Goal: Task Accomplishment & Management: Use online tool/utility

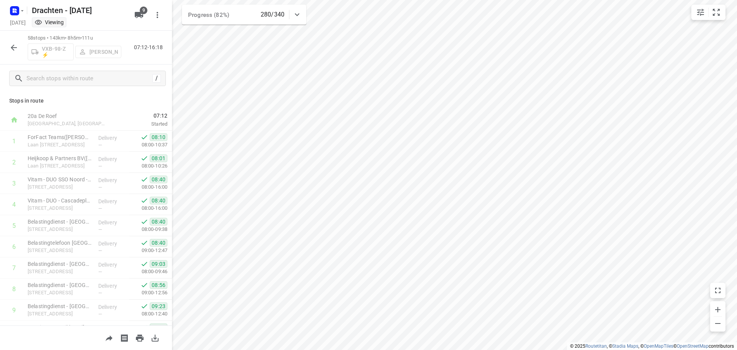
click at [18, 48] on icon "button" at bounding box center [13, 47] width 9 height 9
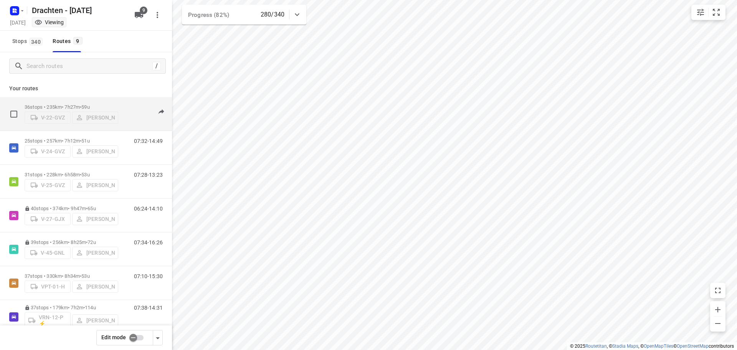
click at [73, 104] on p "36 stops • 235km • 7h27m • 59u" at bounding box center [72, 107] width 94 height 6
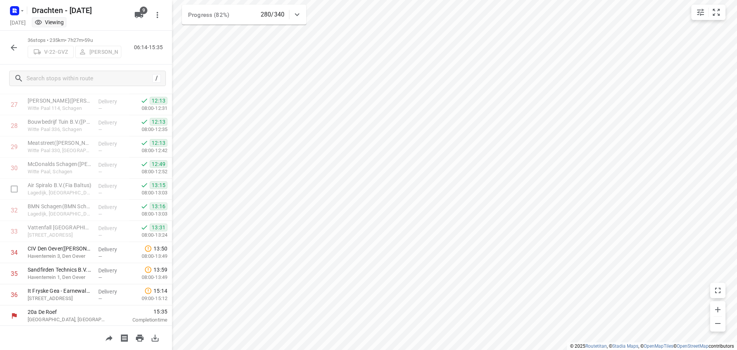
scroll to position [586, 0]
click at [10, 46] on icon "button" at bounding box center [13, 47] width 9 height 9
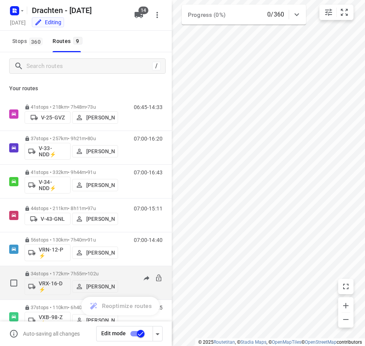
click at [127, 277] on div "i © 2025 Routetitan , © Stadia Maps , © OpenMapTiles © OpenStreetMap contributo…" at bounding box center [182, 173] width 365 height 346
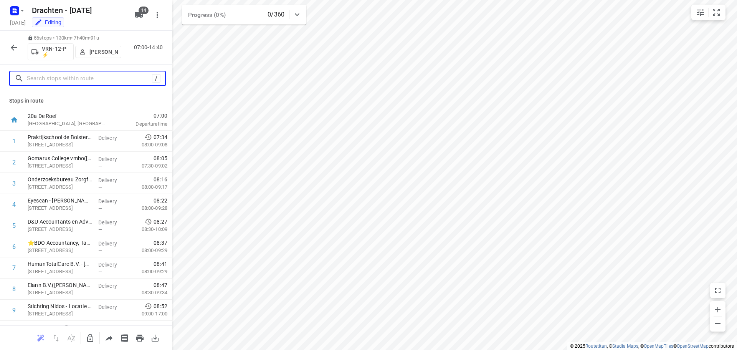
click at [64, 81] on input "text" at bounding box center [89, 79] width 125 height 12
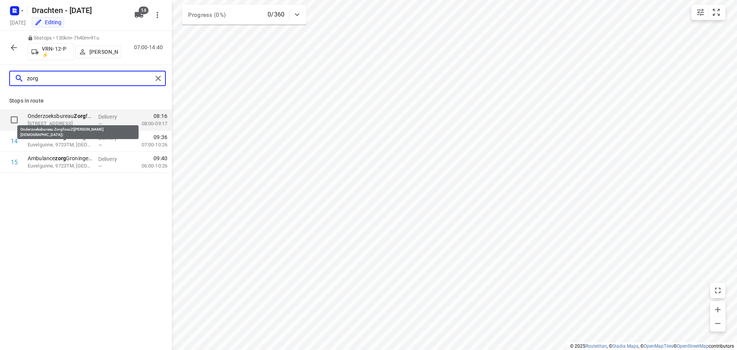
type input "zorg"
click at [63, 115] on p "Onderzoeksbureau Zorg focuZ([PERSON_NAME][DEMOGRAPHIC_DATA])" at bounding box center [60, 116] width 64 height 8
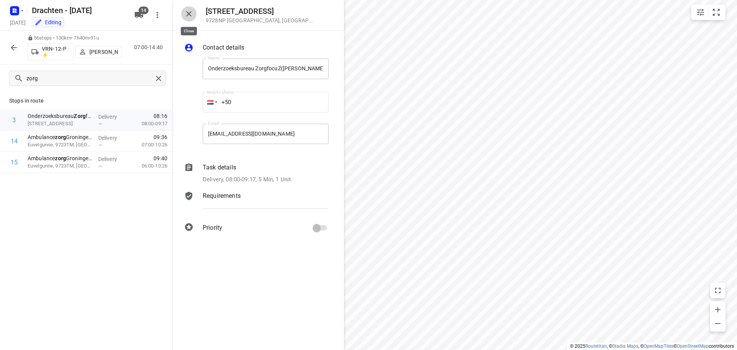
click at [191, 19] on button "button" at bounding box center [188, 13] width 15 height 15
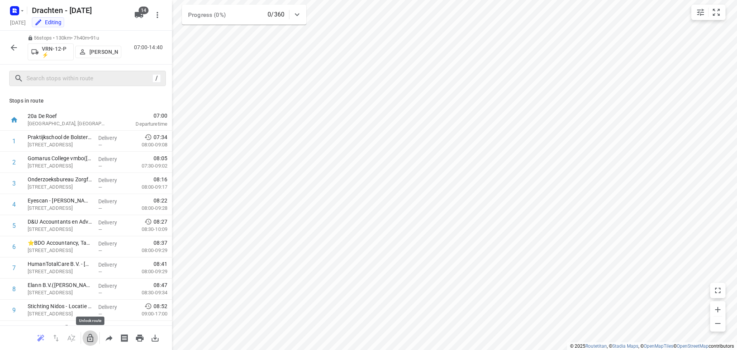
click at [90, 330] on button "button" at bounding box center [89, 337] width 15 height 15
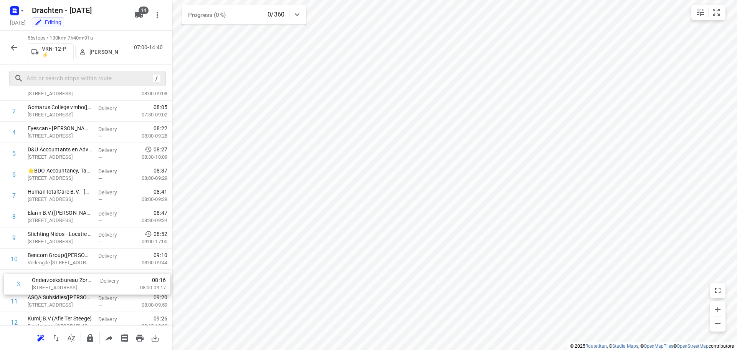
scroll to position [52, 0]
drag, startPoint x: 60, startPoint y: 181, endPoint x: 61, endPoint y: 239, distance: 57.2
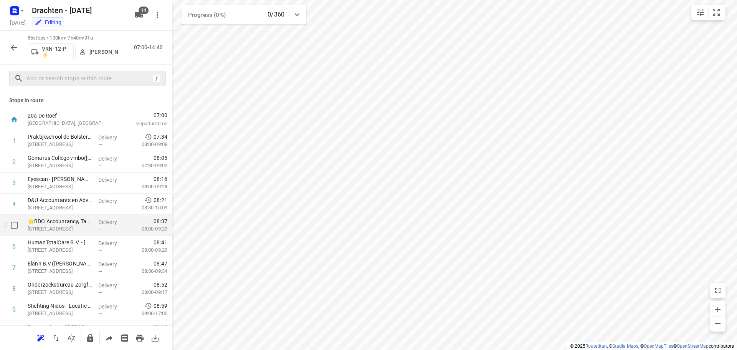
scroll to position [0, 0]
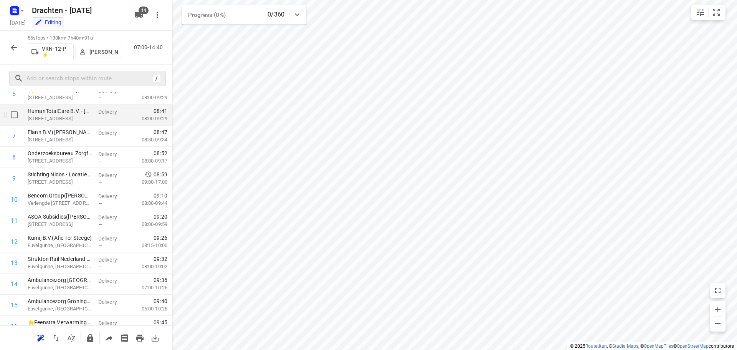
scroll to position [153, 0]
click at [92, 338] on icon "button" at bounding box center [90, 337] width 6 height 8
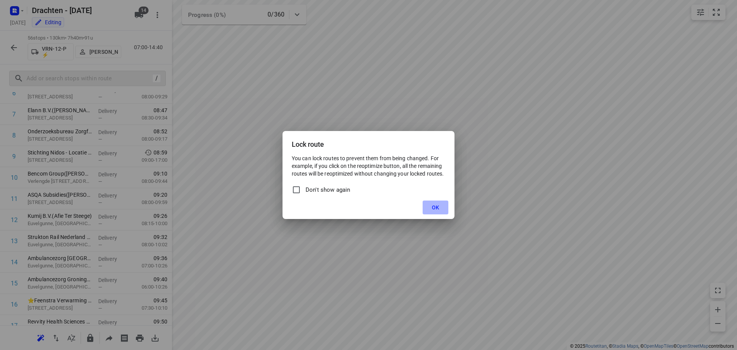
click at [365, 208] on span "OK" at bounding box center [435, 207] width 7 height 6
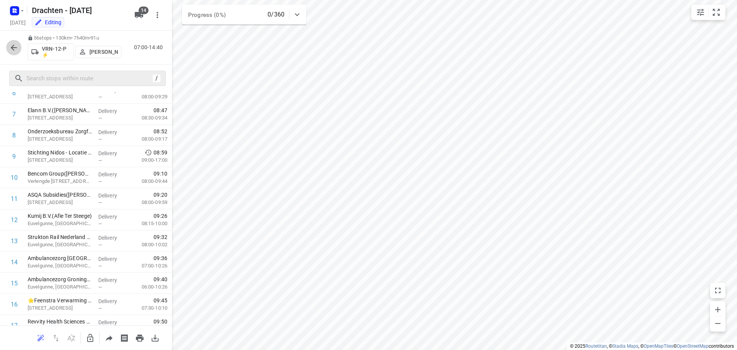
click at [13, 46] on icon "button" at bounding box center [14, 48] width 6 height 6
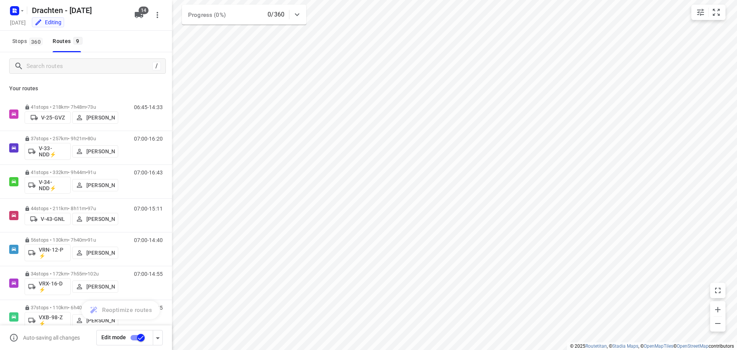
click at [136, 336] on input "checkbox" at bounding box center [141, 337] width 44 height 15
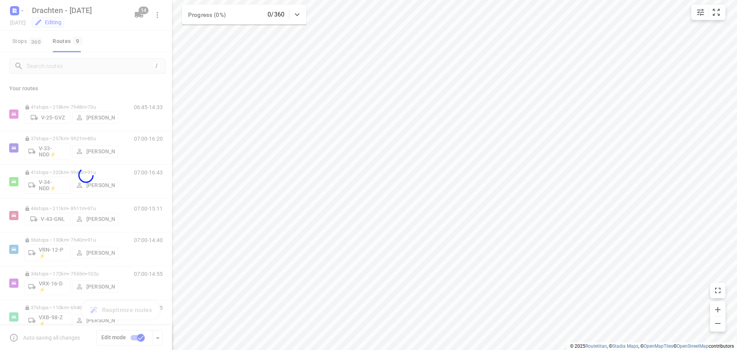
checkbox input "false"
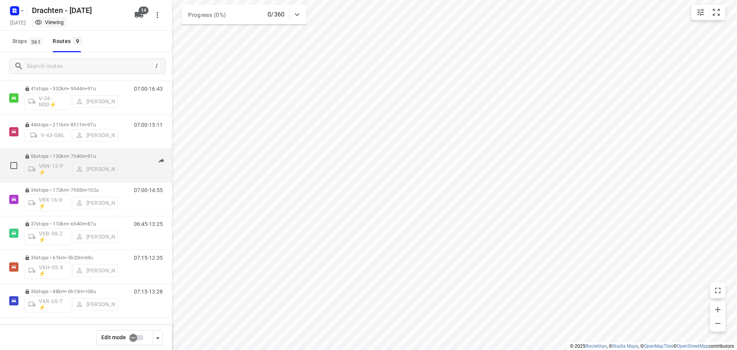
scroll to position [0, 0]
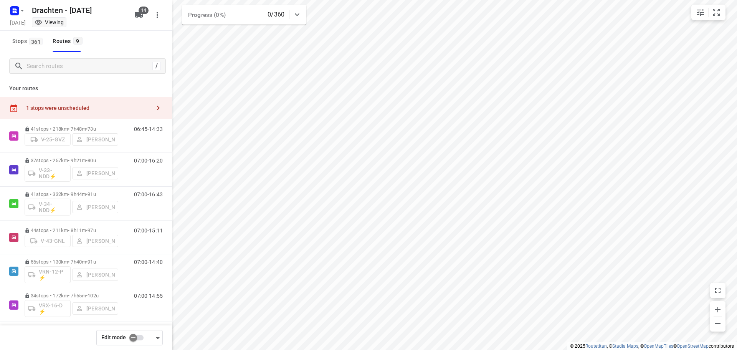
click at [114, 106] on div "1 stops were unscheduled" at bounding box center [88, 108] width 124 height 6
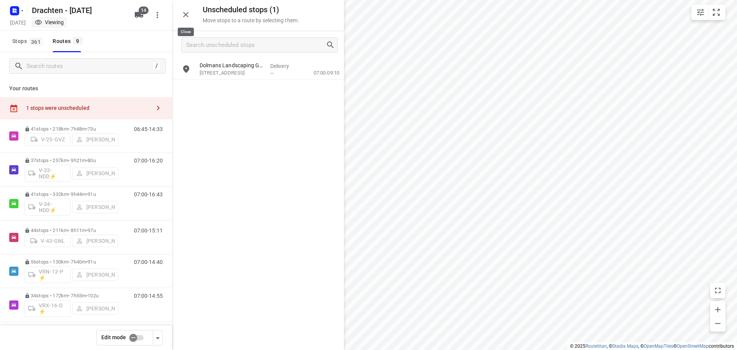
click at [181, 14] on button "button" at bounding box center [185, 14] width 15 height 15
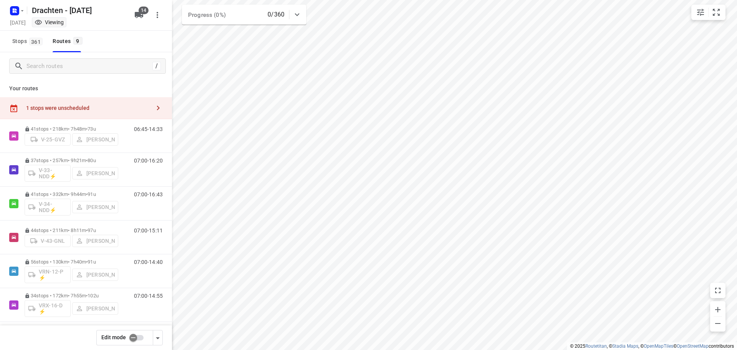
click at [117, 106] on div "1 stops were unscheduled" at bounding box center [88, 108] width 124 height 6
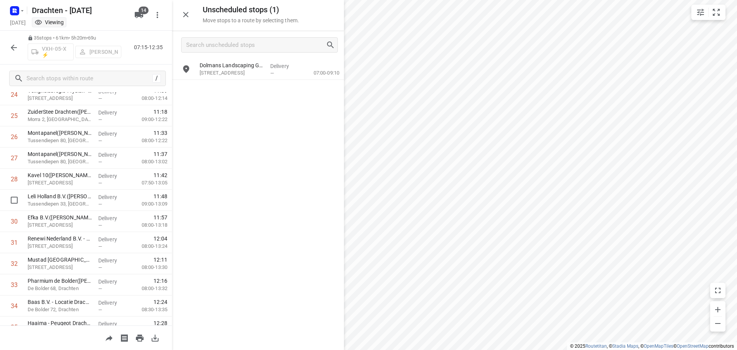
scroll to position [587, 0]
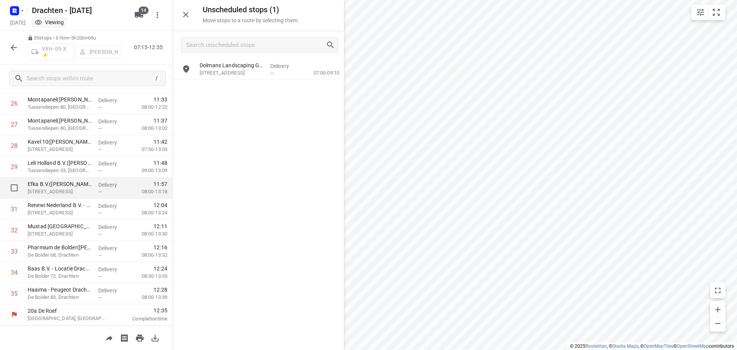
drag, startPoint x: 235, startPoint y: 72, endPoint x: 57, endPoint y: 182, distance: 209.5
click at [58, 185] on div "Unscheduled stops ( 1 ) Move stops to a route by selecting them. Dolmans Landsc…" at bounding box center [86, 175] width 172 height 350
click at [12, 45] on icon "button" at bounding box center [13, 47] width 9 height 9
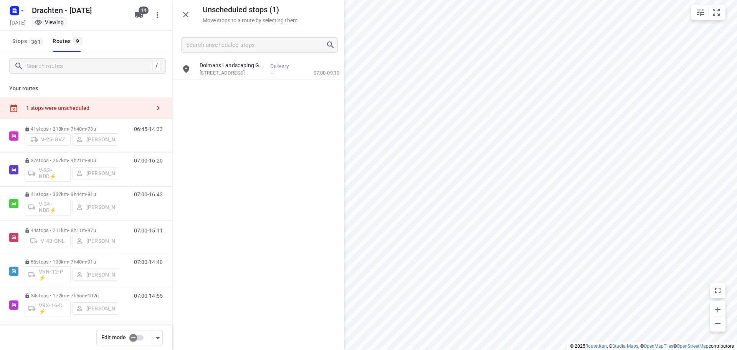
click at [136, 340] on input "checkbox" at bounding box center [133, 337] width 44 height 15
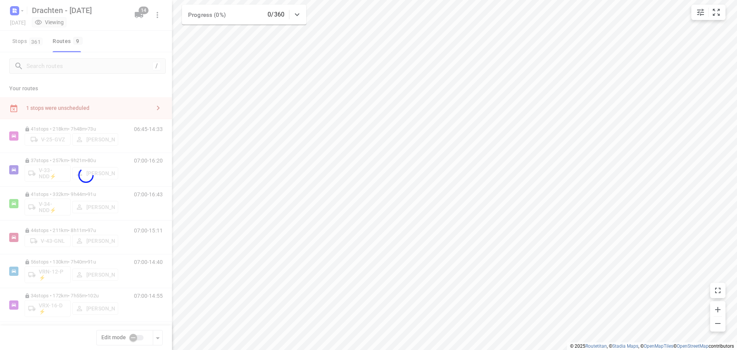
checkbox input "true"
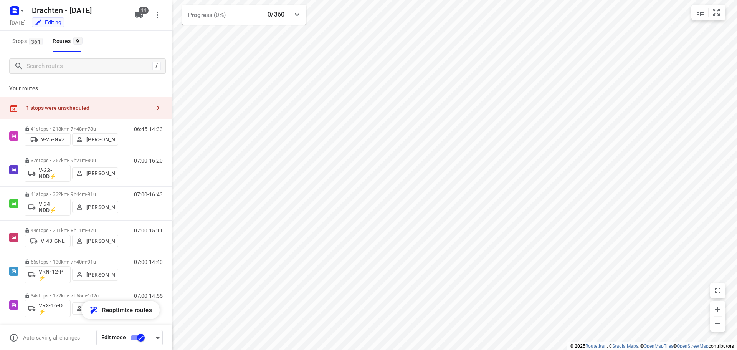
click at [101, 109] on div "1 stops were unscheduled" at bounding box center [88, 108] width 124 height 6
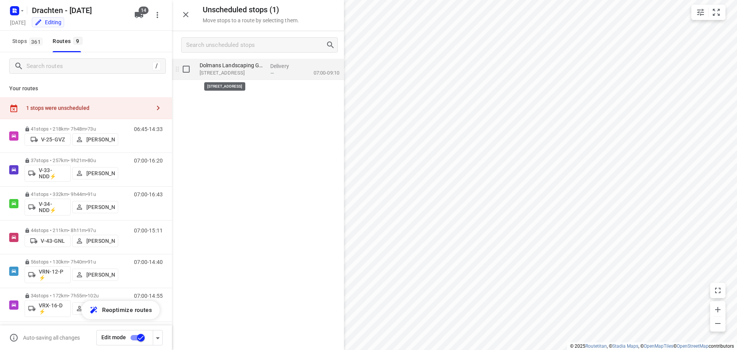
click at [224, 72] on p "Het Gangboord 51, Drachten" at bounding box center [232, 73] width 64 height 8
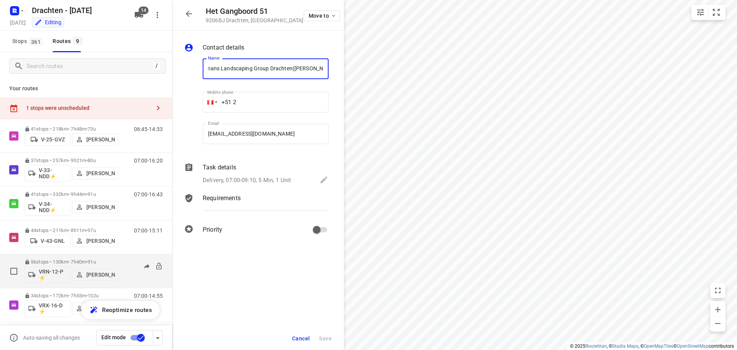
scroll to position [106, 0]
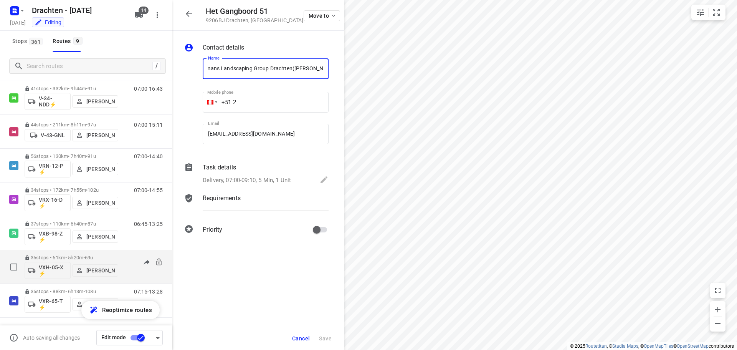
click at [105, 254] on div "35 stops • 61km • 5h20m • 69u VXH-05-X ⚡ Janneke Zuur" at bounding box center [72, 267] width 94 height 32
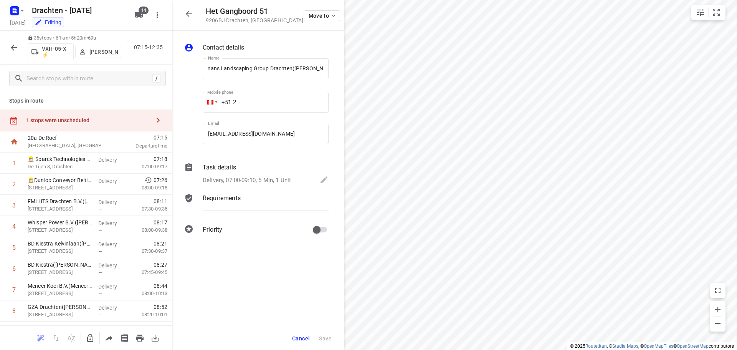
scroll to position [0, 0]
click at [179, 14] on div "Het Gangboord 51 9206BJ Drachten , Netherlands Move to" at bounding box center [258, 15] width 172 height 31
click at [184, 15] on icon "button" at bounding box center [188, 13] width 9 height 9
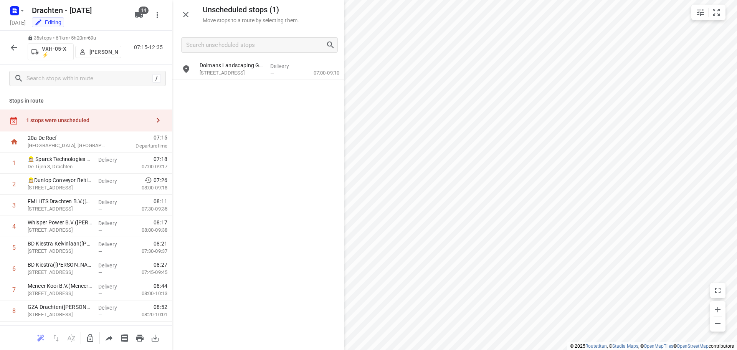
click at [129, 120] on div "1 stops were unscheduled" at bounding box center [88, 120] width 124 height 6
drag, startPoint x: 237, startPoint y: 69, endPoint x: 231, endPoint y: 72, distance: 6.9
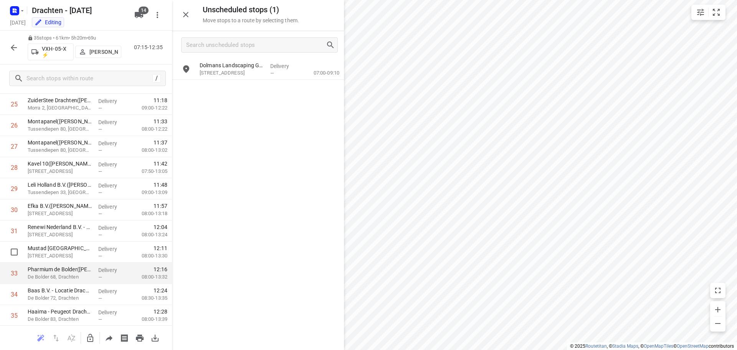
scroll to position [587, 0]
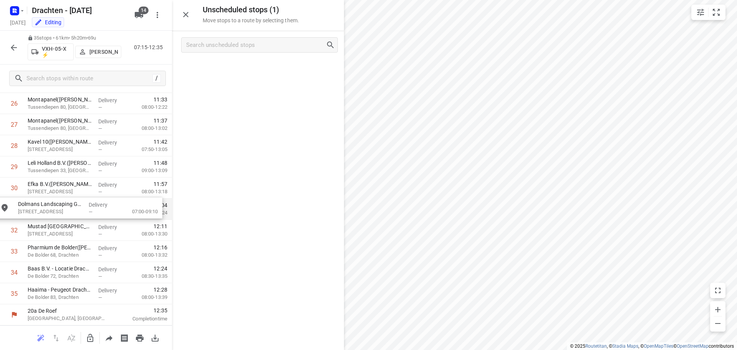
drag, startPoint x: 251, startPoint y: 74, endPoint x: 67, endPoint y: 216, distance: 232.5
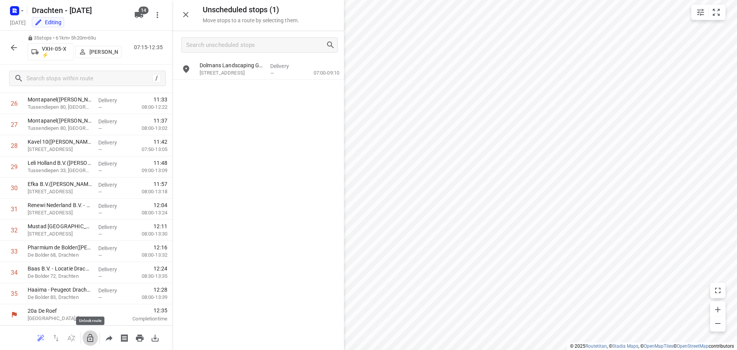
click at [91, 342] on icon "button" at bounding box center [90, 337] width 9 height 9
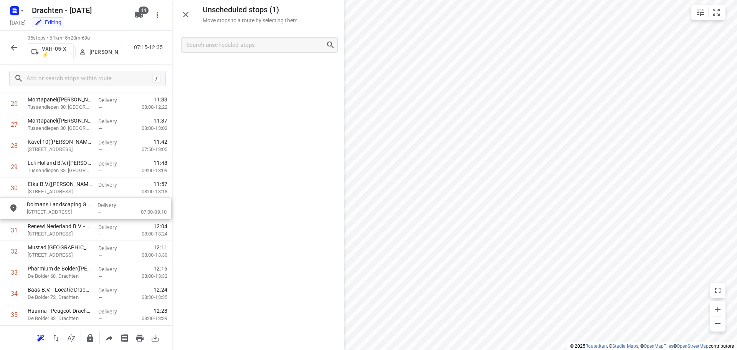
drag, startPoint x: 238, startPoint y: 74, endPoint x: 64, endPoint y: 216, distance: 224.4
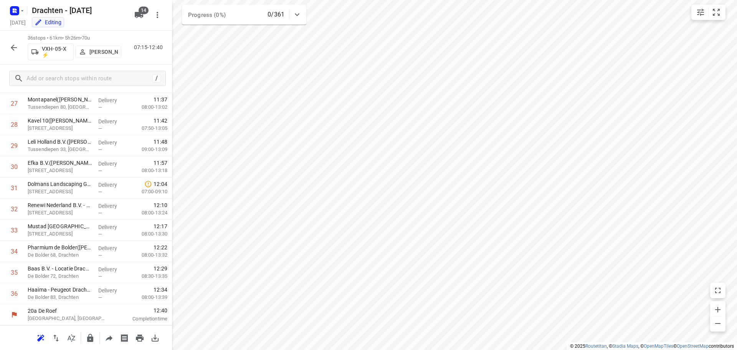
scroll to position [586, 0]
click at [57, 190] on p "Het Gangboord 51, Drachten" at bounding box center [60, 192] width 64 height 8
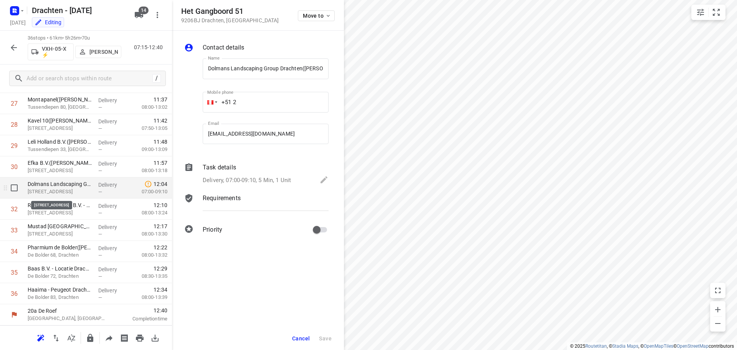
scroll to position [0, 10]
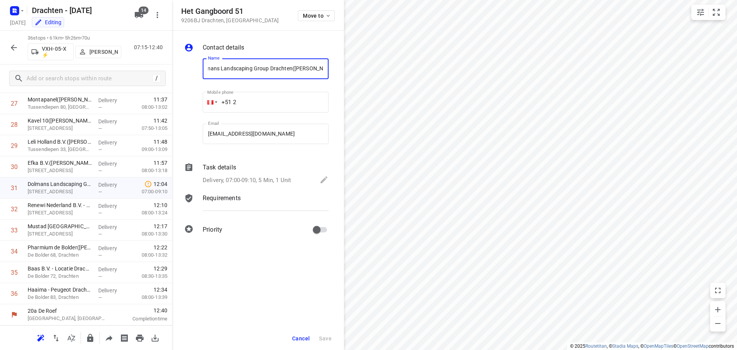
click at [286, 171] on div "Task details" at bounding box center [266, 167] width 126 height 9
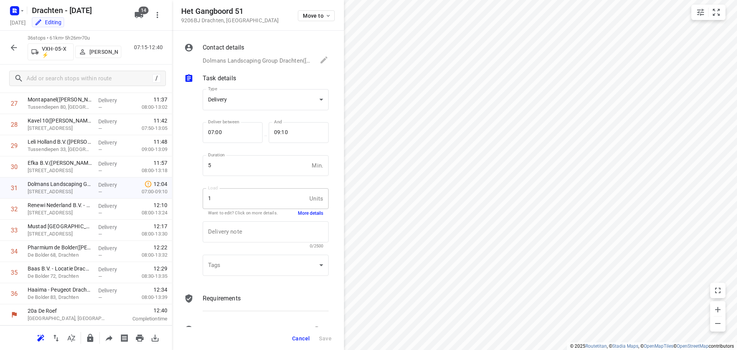
click at [303, 210] on button "More details" at bounding box center [310, 213] width 25 height 7
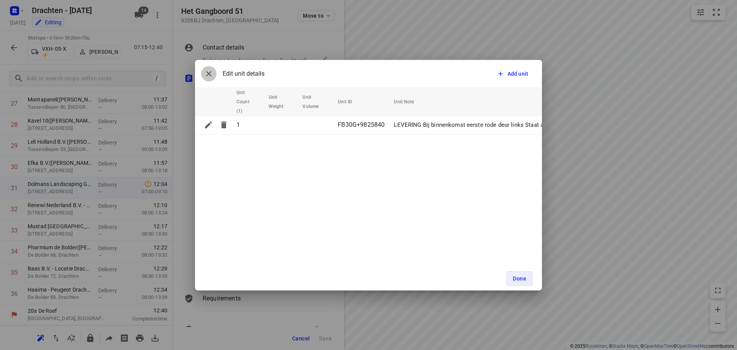
click at [212, 73] on icon "button" at bounding box center [208, 73] width 9 height 9
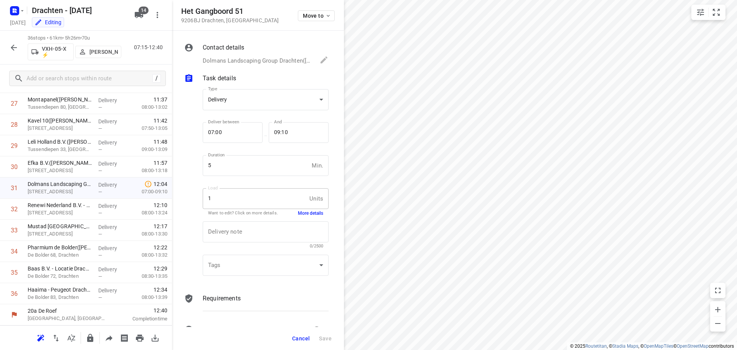
click at [13, 47] on icon "button" at bounding box center [14, 48] width 6 height 6
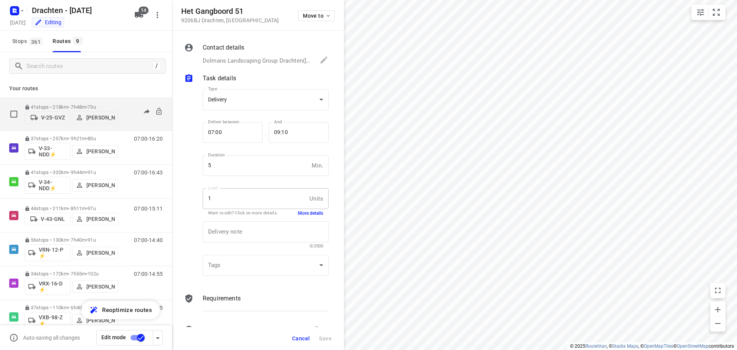
click at [50, 119] on p "V-25-GVZ" at bounding box center [53, 117] width 24 height 6
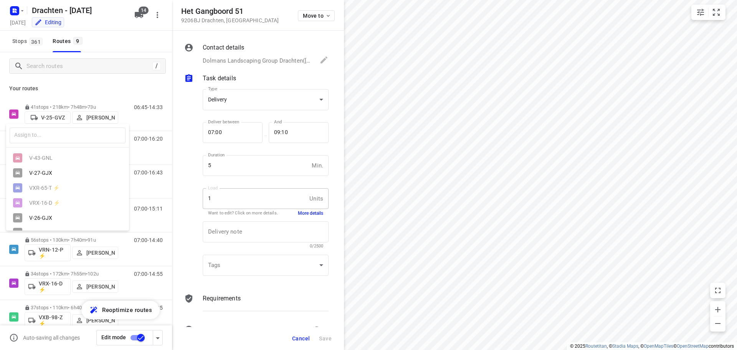
click at [49, 219] on div "V-26-GJX" at bounding box center [69, 217] width 81 height 6
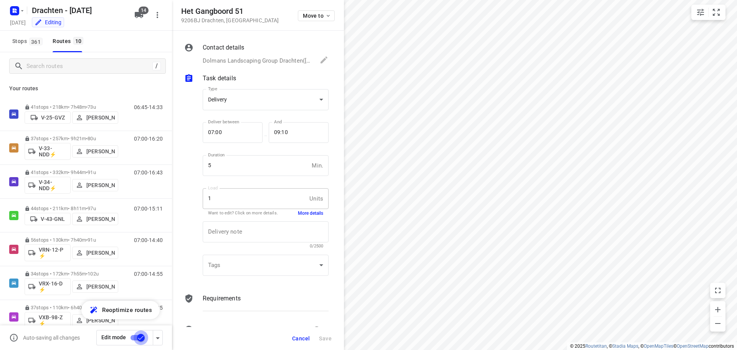
click at [139, 338] on input "checkbox" at bounding box center [141, 337] width 44 height 15
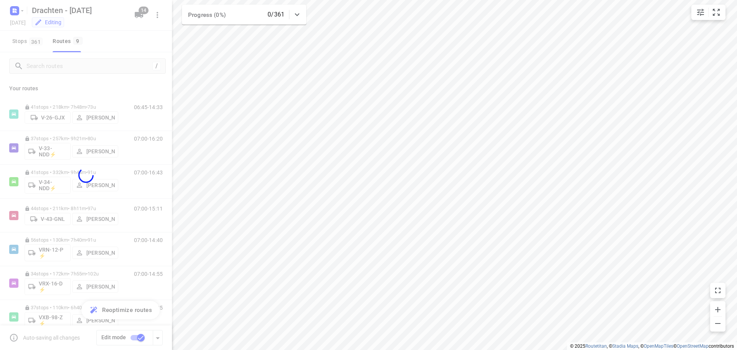
checkbox input "false"
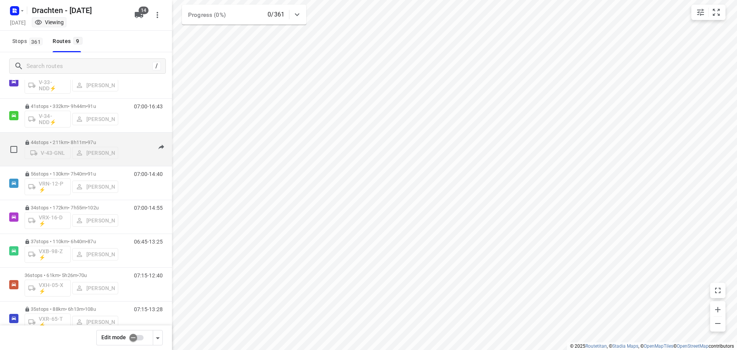
scroll to position [84, 0]
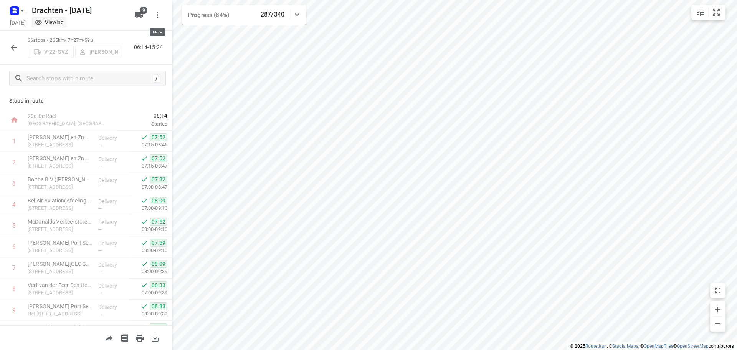
scroll to position [586, 0]
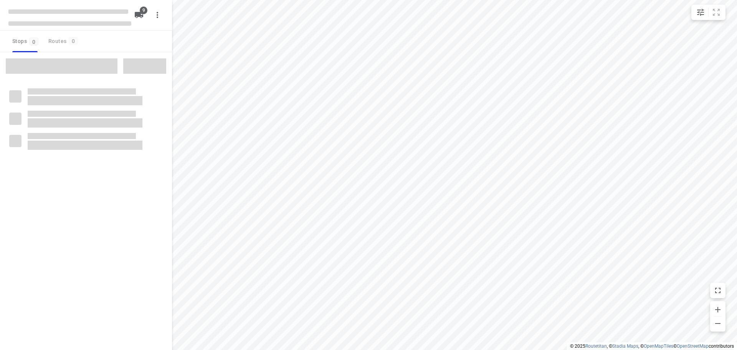
checkbox input "true"
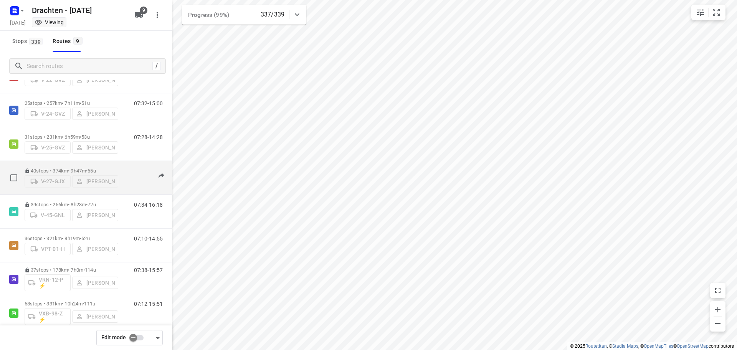
scroll to position [84, 0]
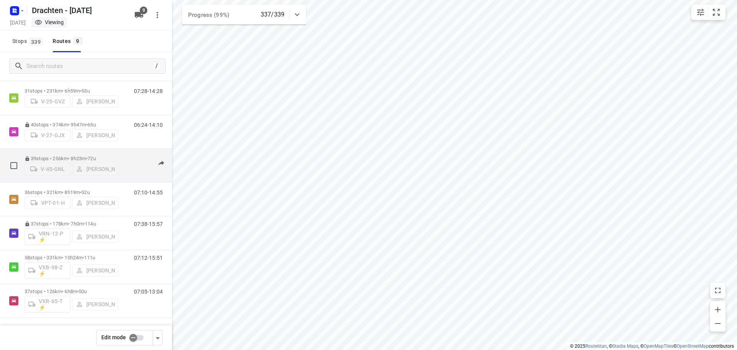
click at [68, 158] on p "39 stops • 256km • 8h23m • 72u" at bounding box center [72, 158] width 94 height 6
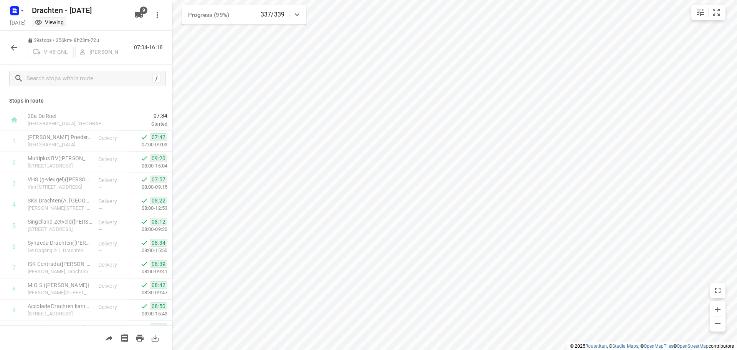
click at [16, 49] on icon "button" at bounding box center [13, 47] width 9 height 9
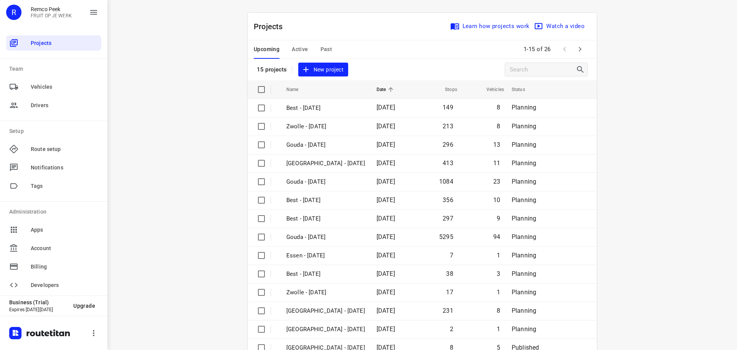
click at [300, 49] on span "Active" at bounding box center [300, 50] width 16 height 10
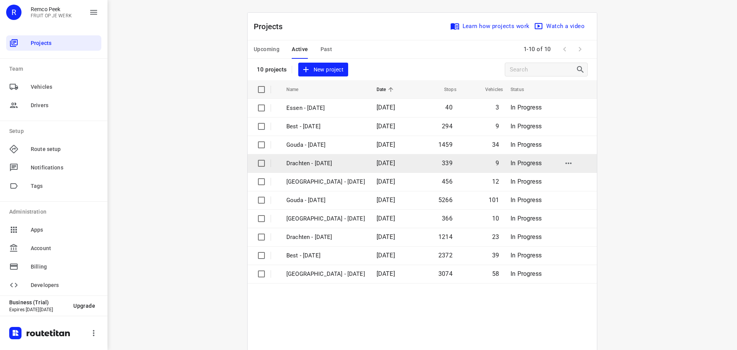
click at [309, 163] on p "Drachten - [DATE]" at bounding box center [325, 163] width 79 height 9
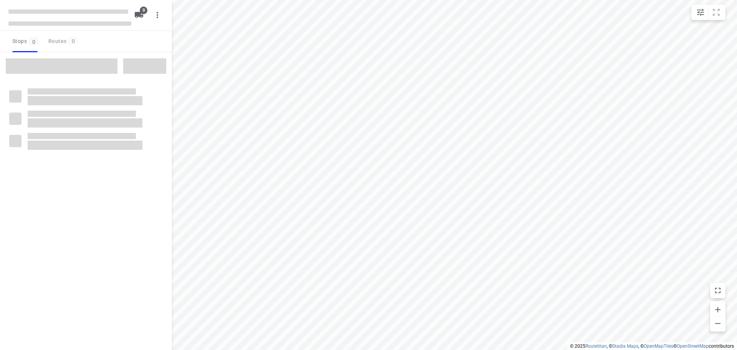
checkbox input "true"
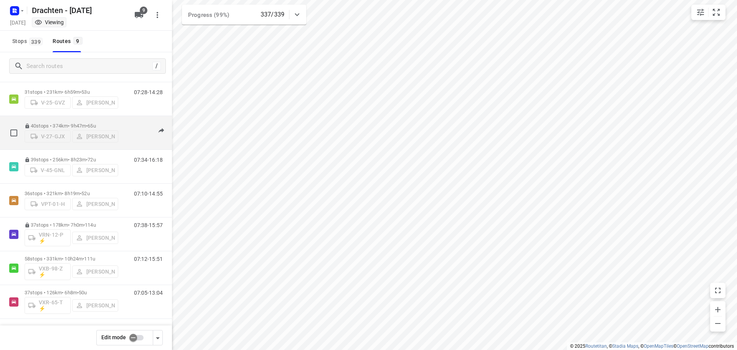
scroll to position [84, 0]
